Goal: Transaction & Acquisition: Purchase product/service

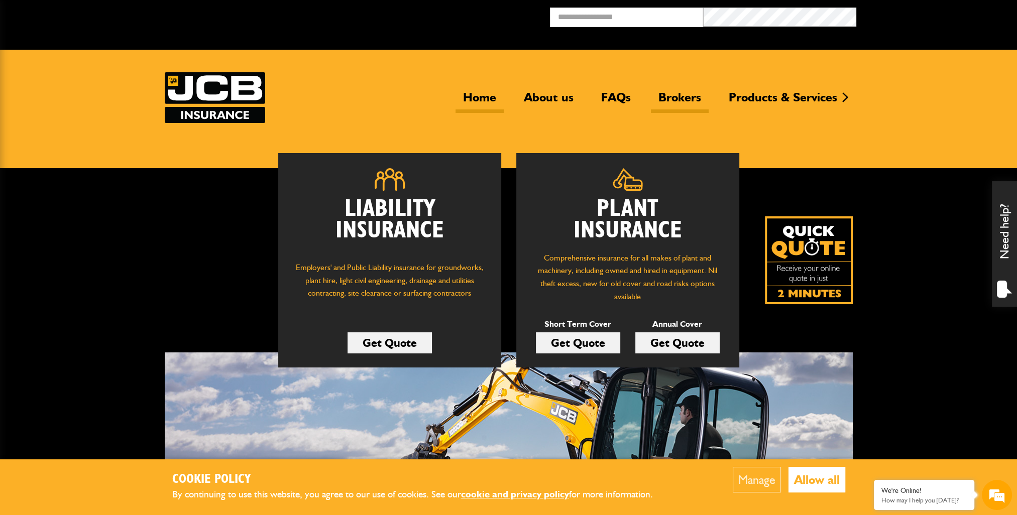
click at [677, 96] on link "Brokers" at bounding box center [680, 101] width 58 height 23
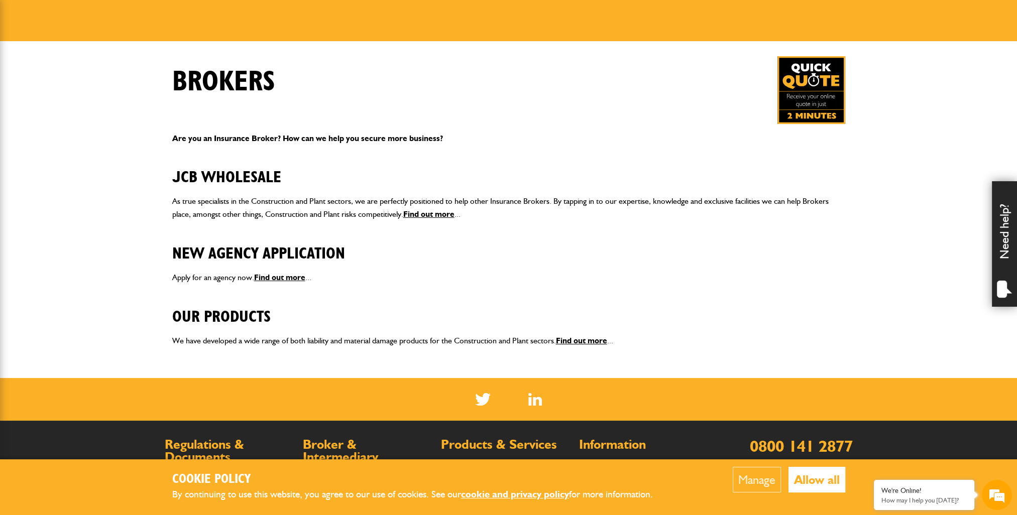
scroll to position [151, 0]
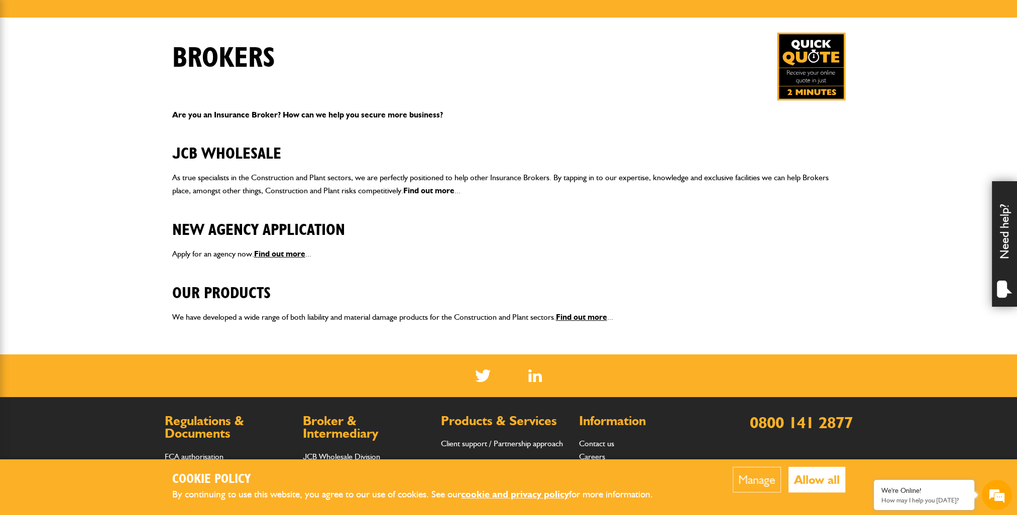
click at [435, 193] on link "Find out more" at bounding box center [428, 191] width 51 height 10
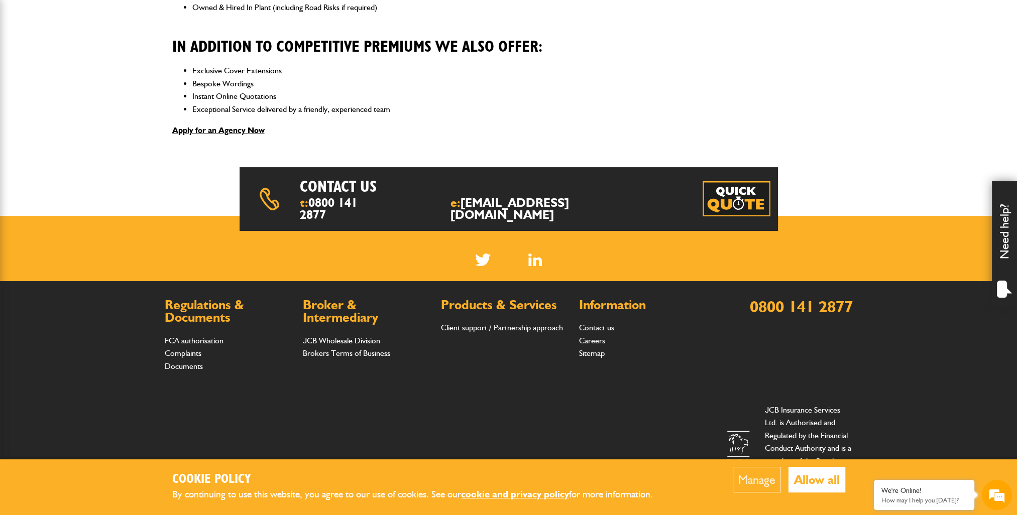
click at [732, 192] on img at bounding box center [736, 198] width 68 height 35
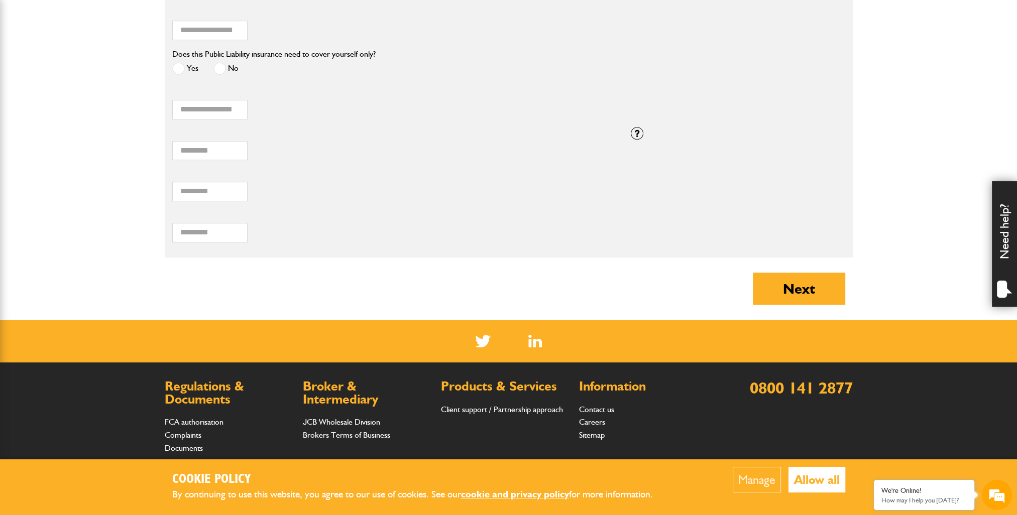
scroll to position [1105, 0]
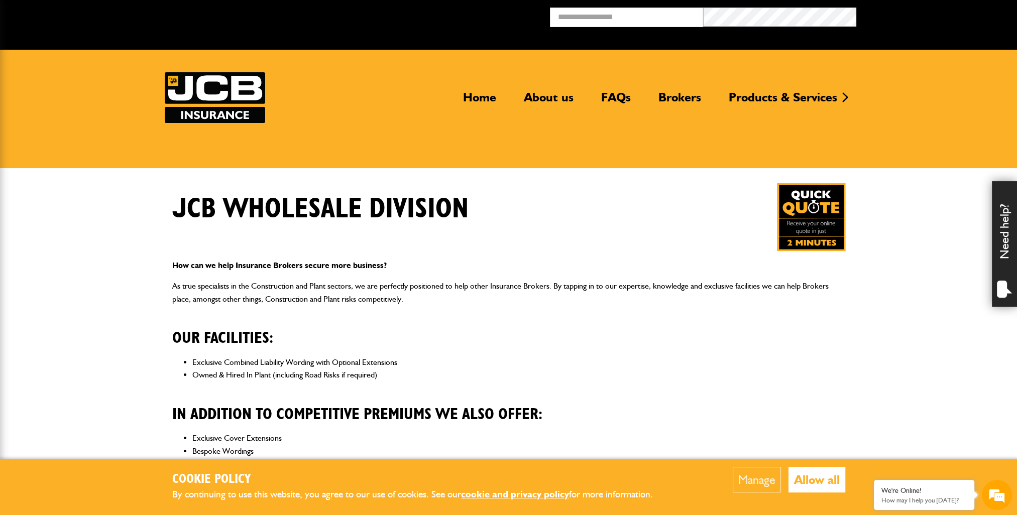
click at [809, 218] on img at bounding box center [811, 217] width 68 height 68
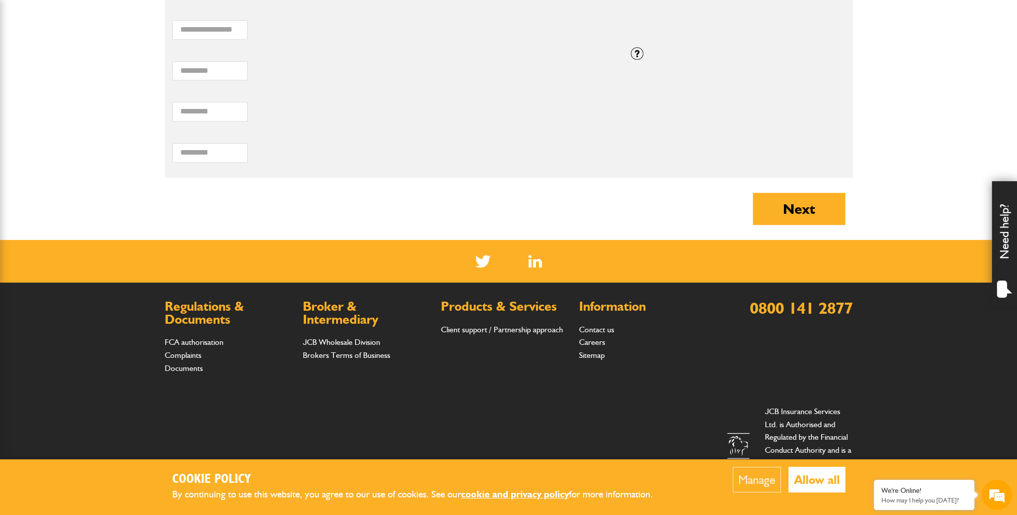
scroll to position [1165, 0]
